Goal: Transaction & Acquisition: Purchase product/service

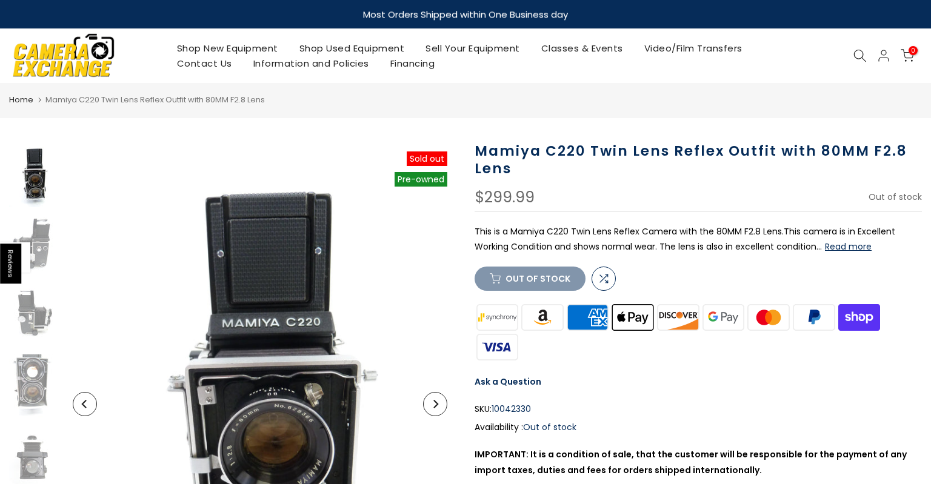
click at [93, 58] on img at bounding box center [63, 55] width 103 height 52
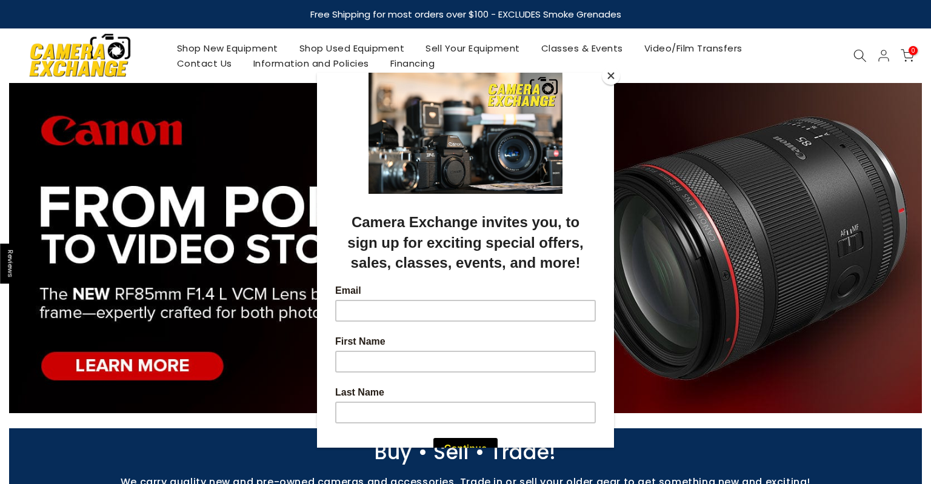
click at [852, 56] on div at bounding box center [465, 242] width 931 height 484
click at [861, 57] on div at bounding box center [465, 242] width 931 height 484
click at [607, 78] on button "Close" at bounding box center [611, 76] width 18 height 18
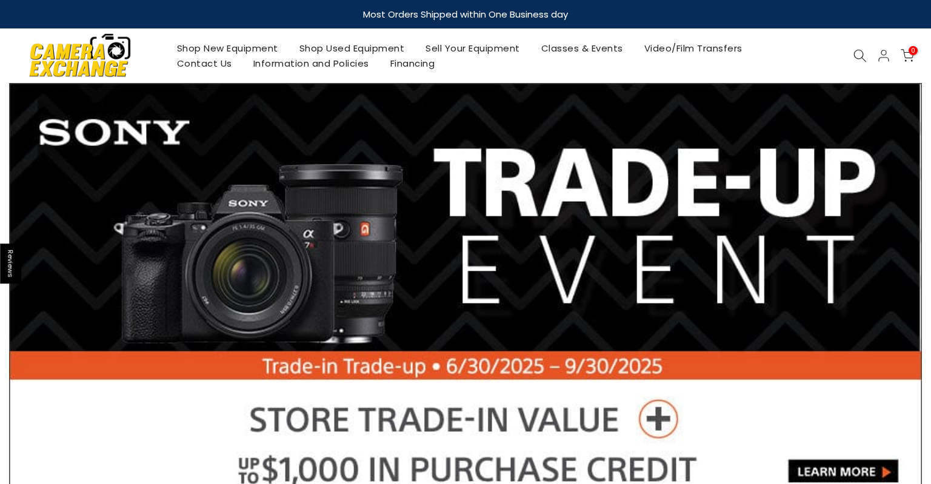
click at [863, 42] on div "Shop New Equipment Shop Used Equipment Sell Your Equipment Classes & Events Vid…" at bounding box center [465, 55] width 925 height 55
click at [862, 51] on icon at bounding box center [859, 55] width 13 height 13
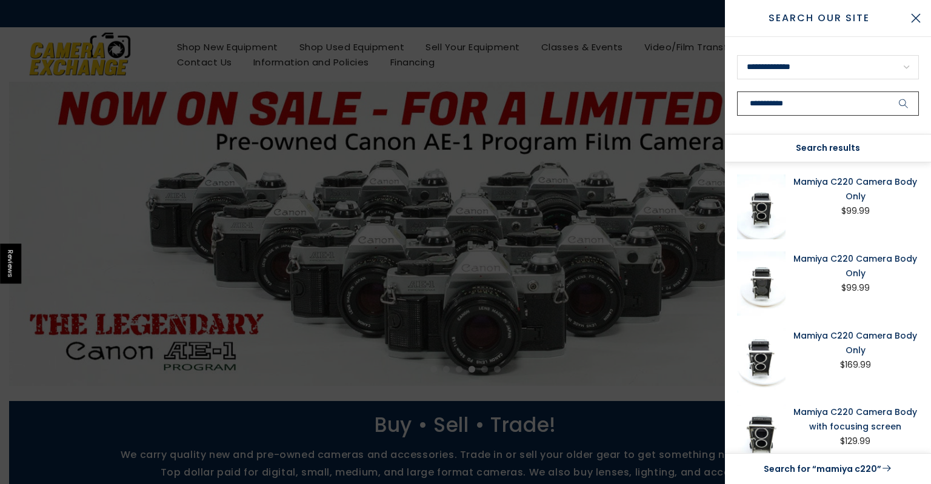
type input "**********"
click at [889, 92] on button "submit" at bounding box center [904, 104] width 30 height 24
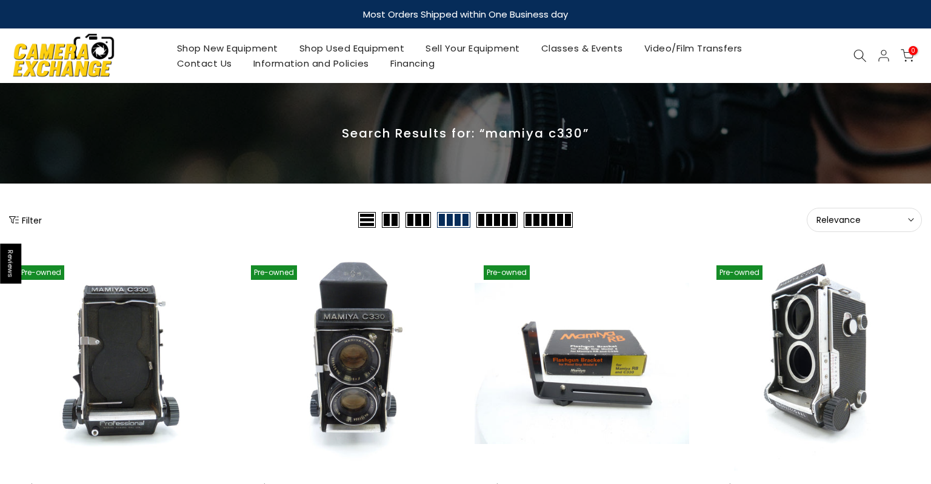
click at [861, 54] on icon at bounding box center [859, 55] width 13 height 13
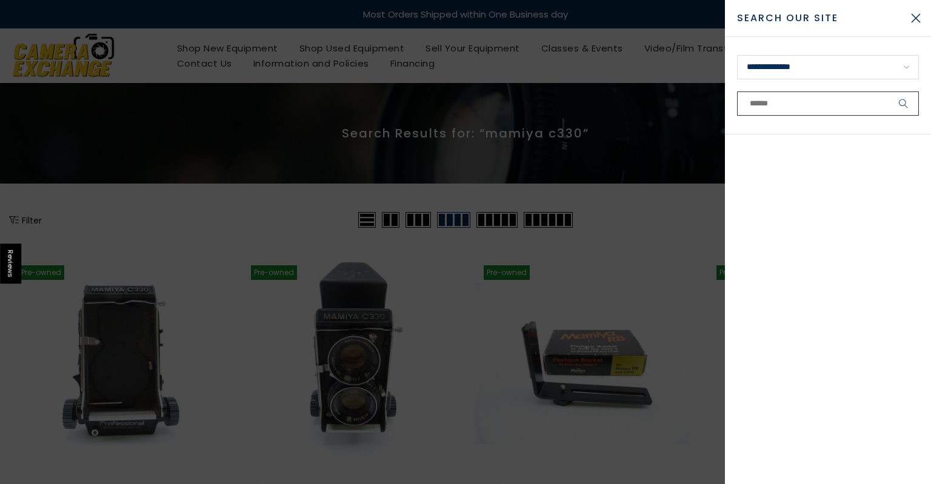
click at [822, 101] on input "text" at bounding box center [828, 104] width 182 height 24
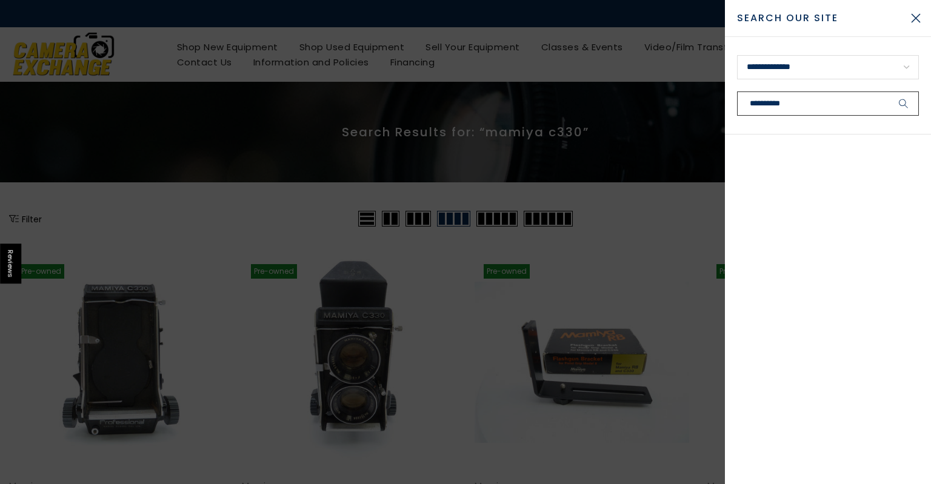
type input "**********"
click at [889, 92] on button "submit" at bounding box center [904, 104] width 30 height 24
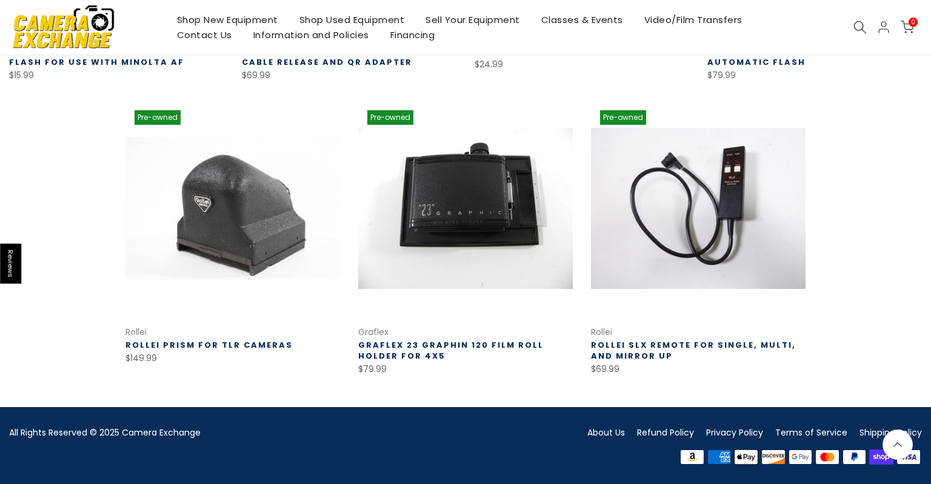
scroll to position [742, 0]
click at [196, 344] on link "Rollei Prism for TLR Cameras" at bounding box center [208, 345] width 167 height 12
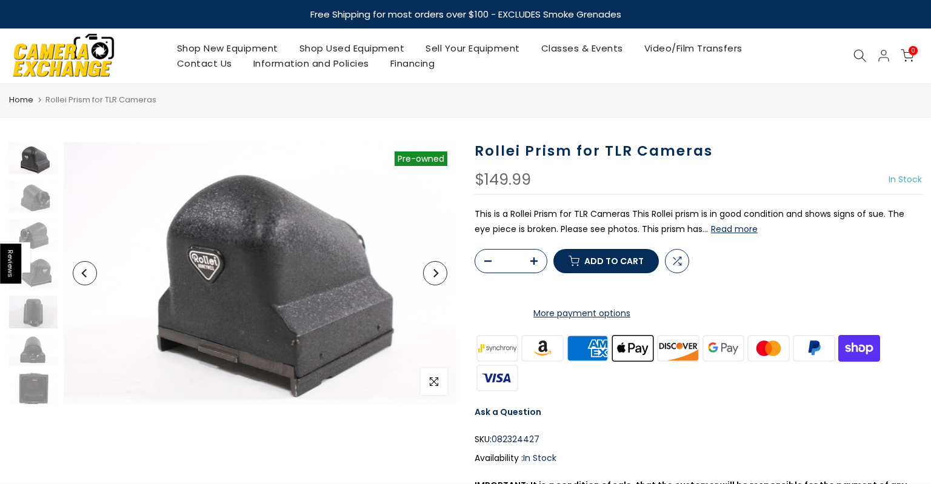
click at [435, 273] on icon "Next" at bounding box center [435, 273] width 8 height 8
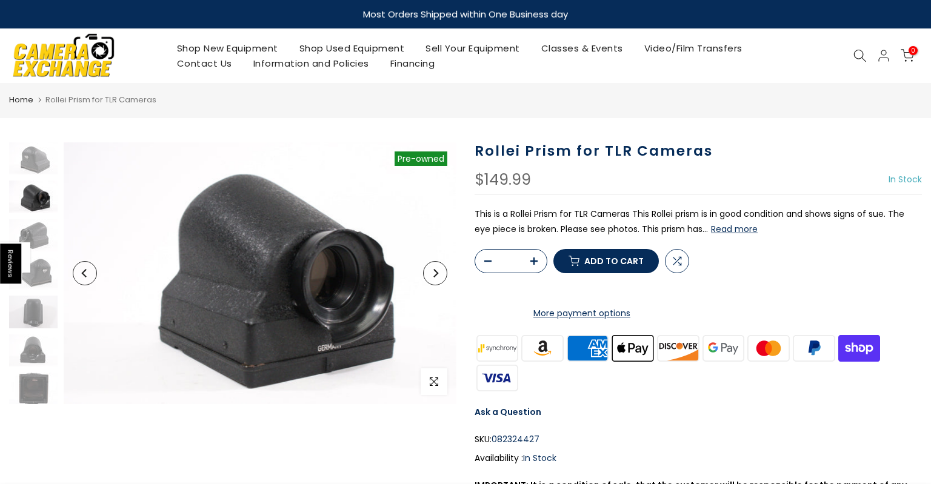
click at [435, 273] on icon "Next" at bounding box center [435, 273] width 8 height 8
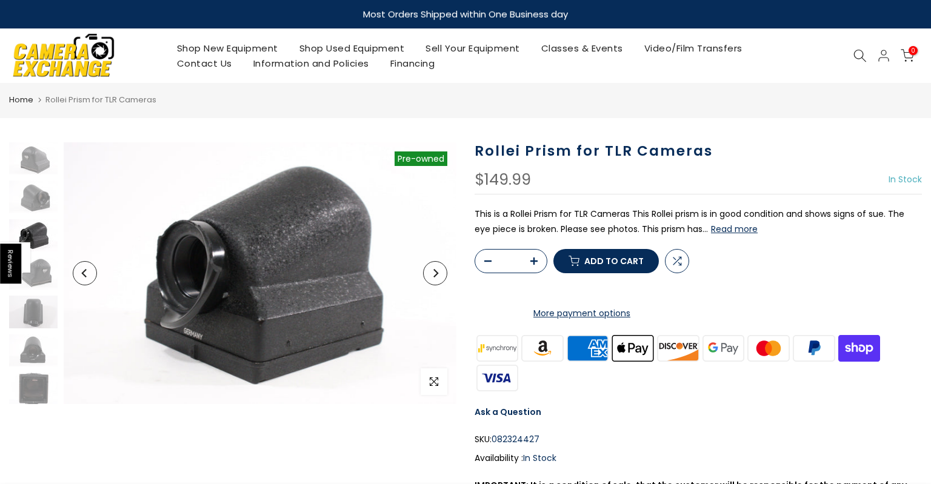
scroll to position [1, 0]
click at [435, 273] on icon "Next" at bounding box center [435, 273] width 8 height 8
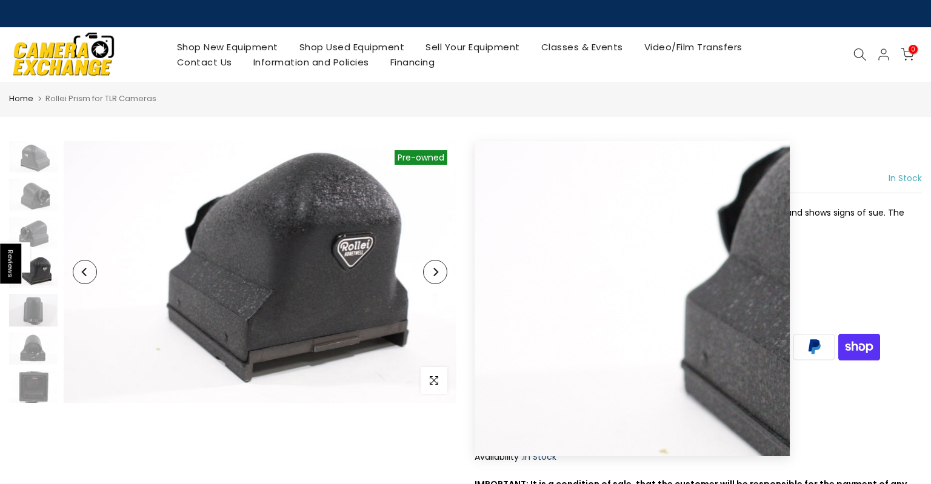
scroll to position [0, 0]
click at [83, 265] on button "Previous" at bounding box center [85, 272] width 24 height 24
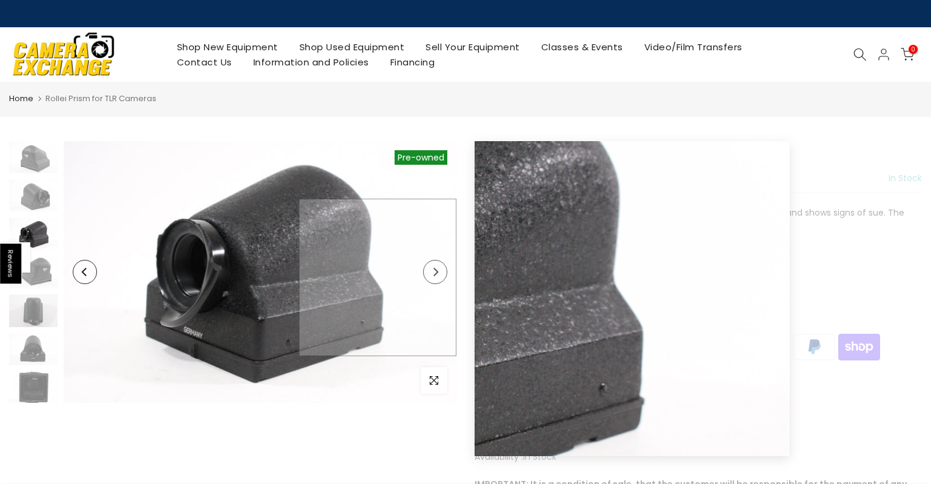
click at [449, 278] on img at bounding box center [260, 272] width 393 height 262
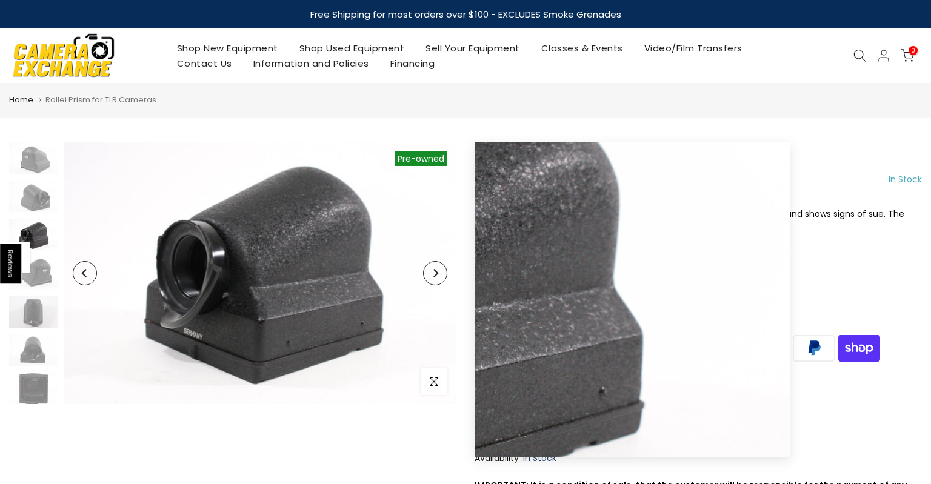
click at [444, 277] on button "Next" at bounding box center [435, 273] width 24 height 24
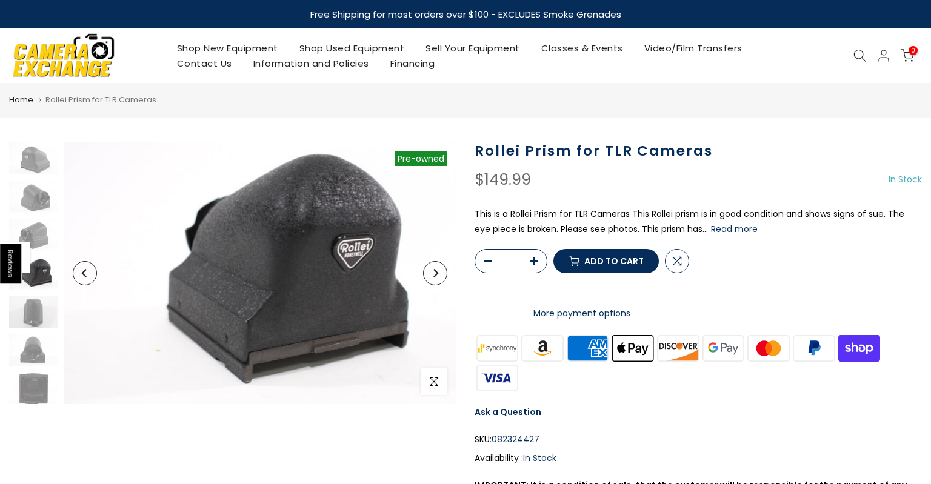
scroll to position [1, 0]
click at [444, 277] on button "Next" at bounding box center [435, 273] width 24 height 24
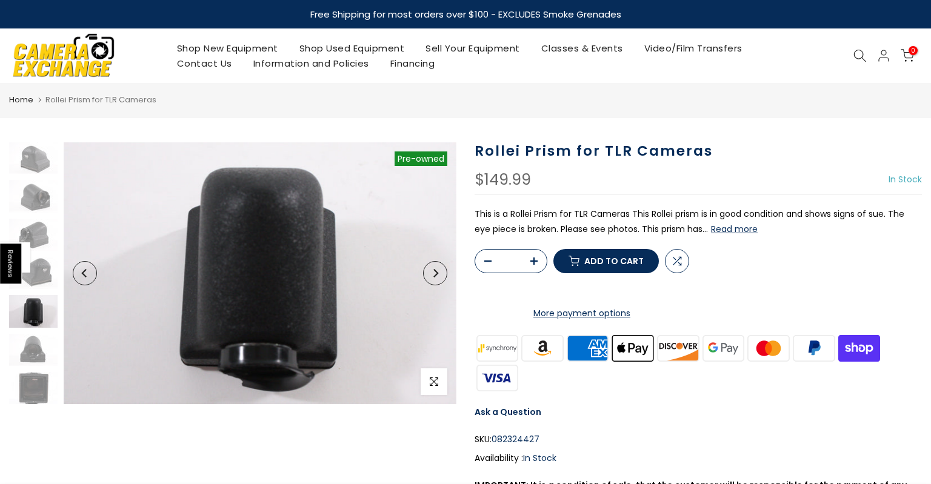
click at [444, 277] on button "Next" at bounding box center [435, 273] width 24 height 24
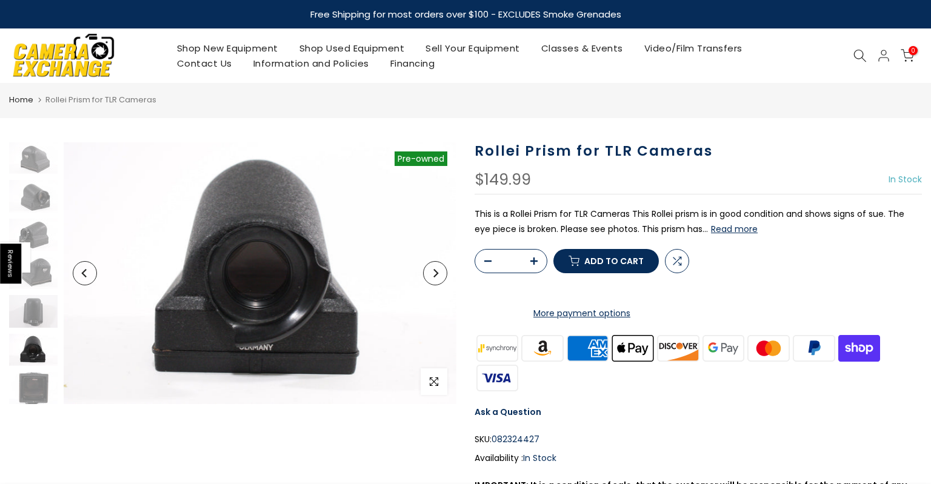
click at [444, 277] on button "Next" at bounding box center [435, 273] width 24 height 24
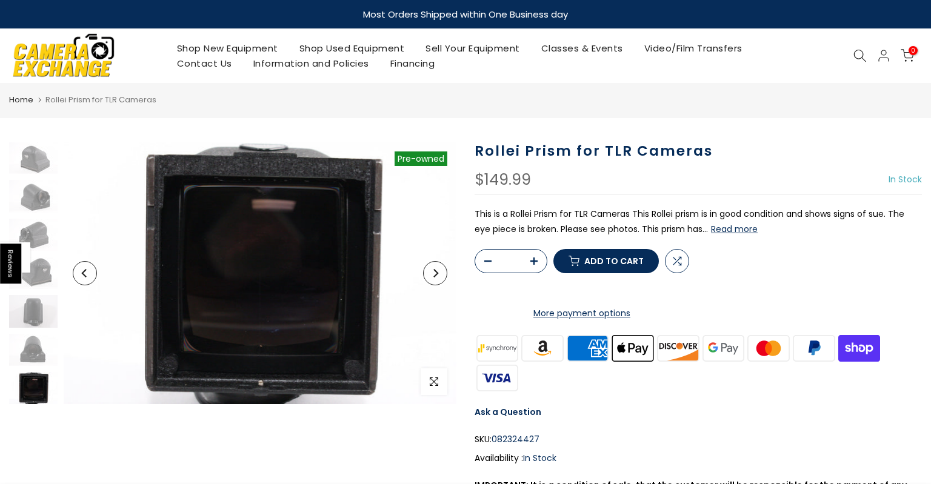
click at [444, 277] on button "Next" at bounding box center [435, 273] width 24 height 24
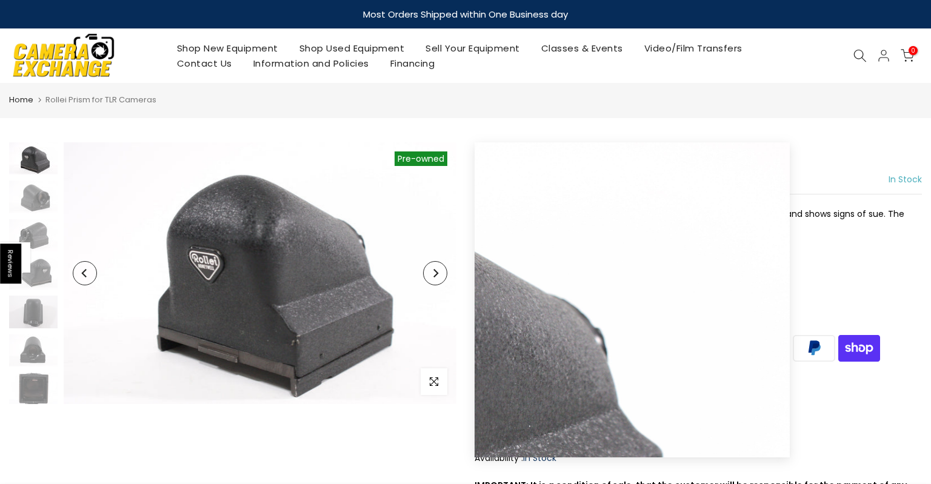
scroll to position [0, 0]
